Goal: Task Accomplishment & Management: Manage account settings

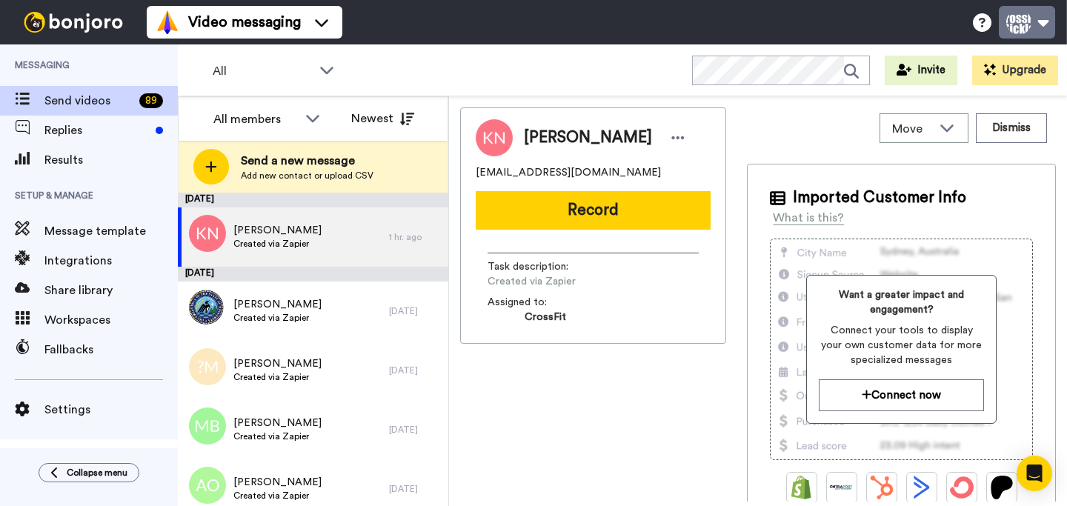
click at [1023, 22] on button at bounding box center [1027, 22] width 56 height 33
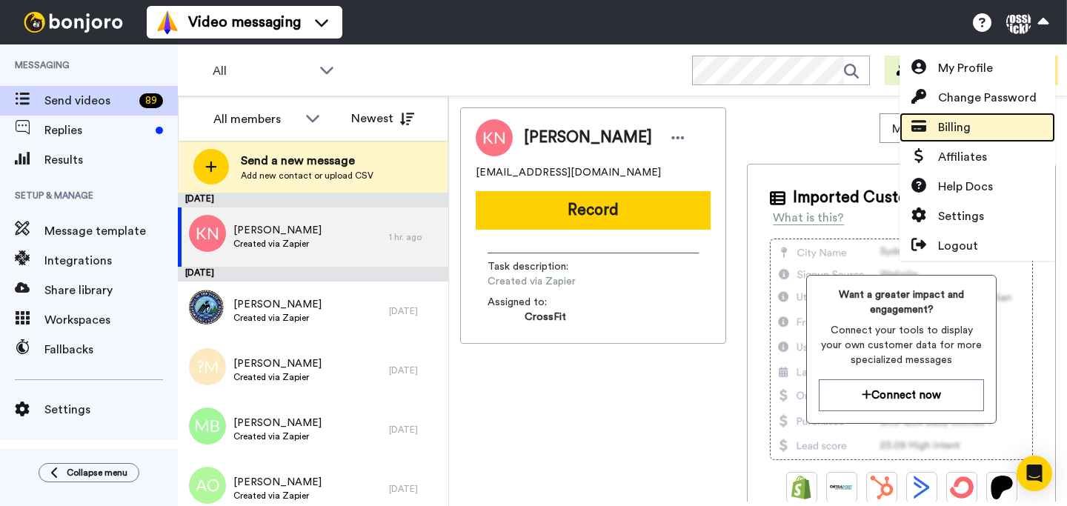
click at [957, 130] on span "Billing" at bounding box center [954, 128] width 33 height 18
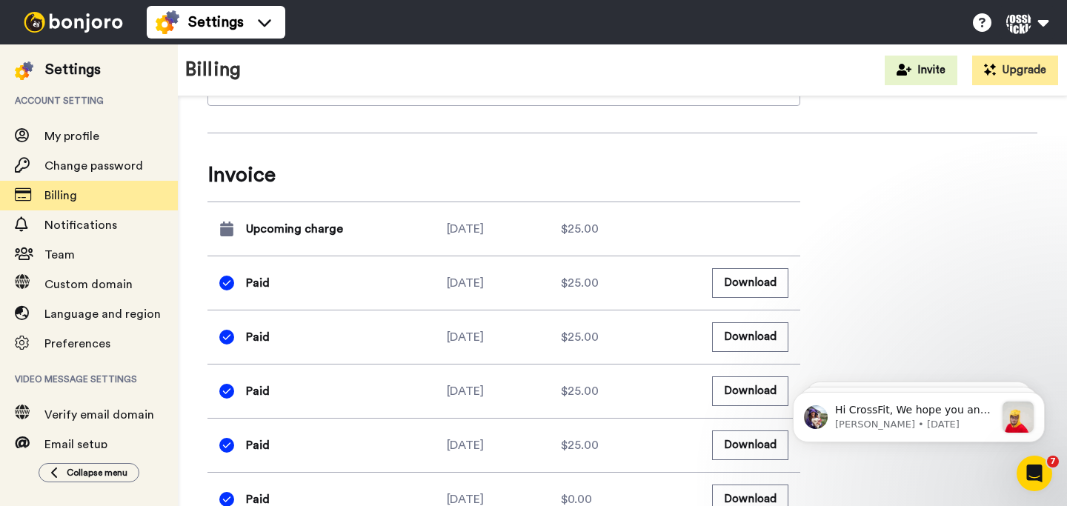
scroll to position [616, 0]
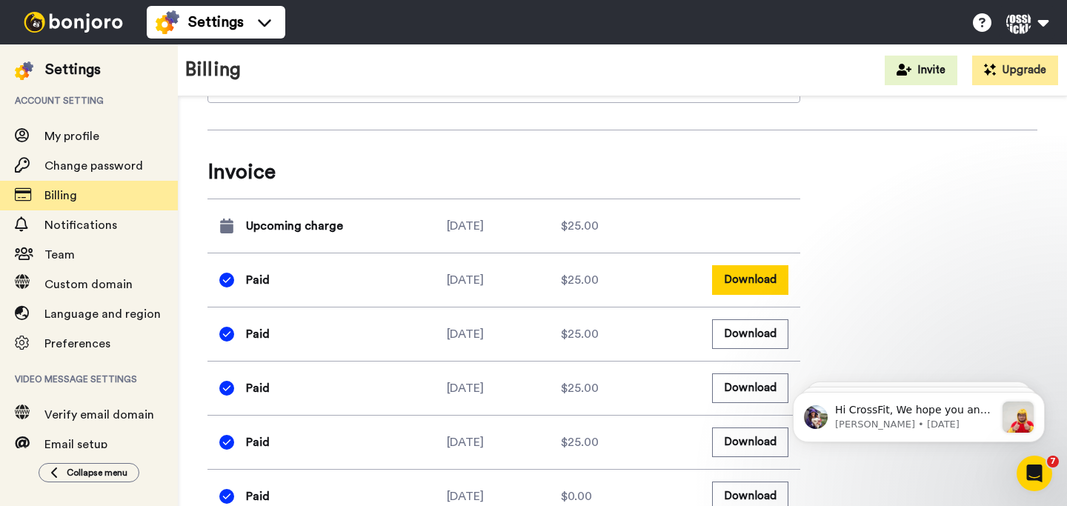
click at [756, 278] on button "Download" at bounding box center [750, 279] width 76 height 29
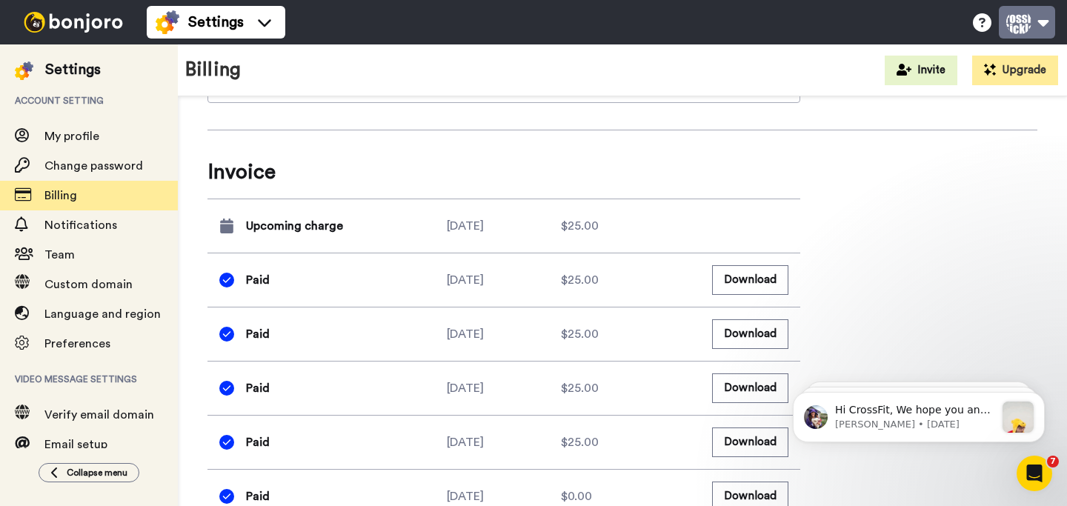
click at [1040, 26] on button at bounding box center [1027, 22] width 56 height 33
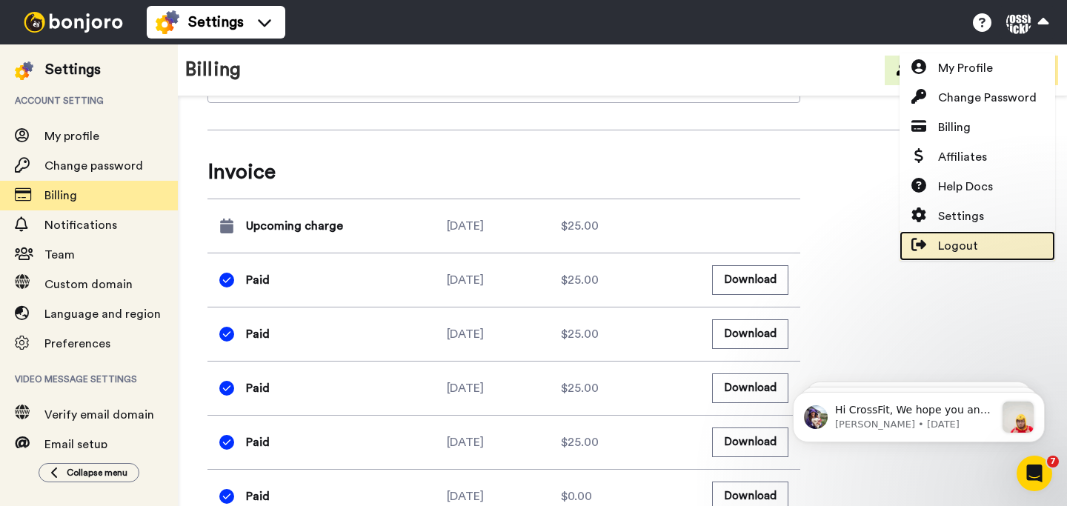
click at [955, 242] on span "Logout" at bounding box center [958, 246] width 40 height 18
